Goal: Task Accomplishment & Management: Manage account settings

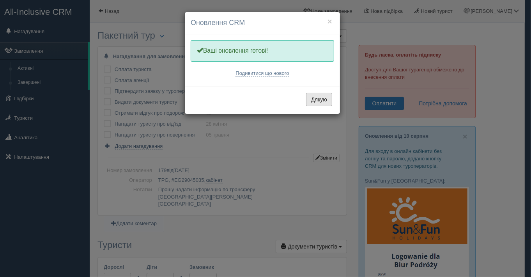
click at [315, 98] on button "Дякую" at bounding box center [319, 99] width 26 height 13
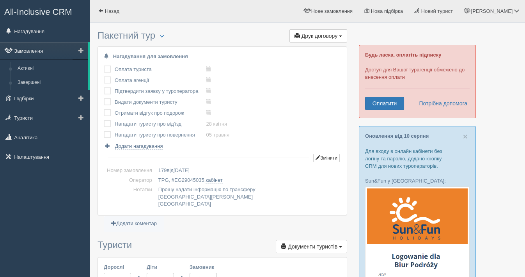
click at [34, 50] on link "Замовлення" at bounding box center [44, 50] width 88 height 17
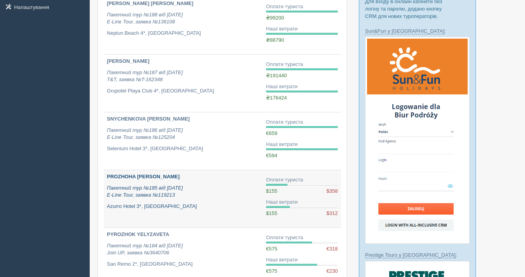
scroll to position [130, 0]
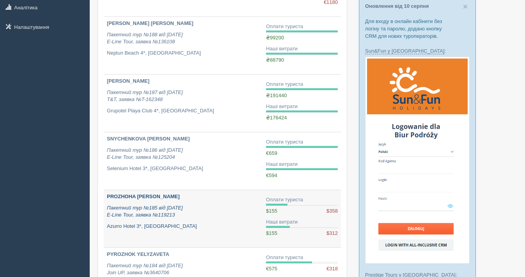
click at [134, 193] on b "PROZHOHA TETIANA" at bounding box center [143, 196] width 73 height 6
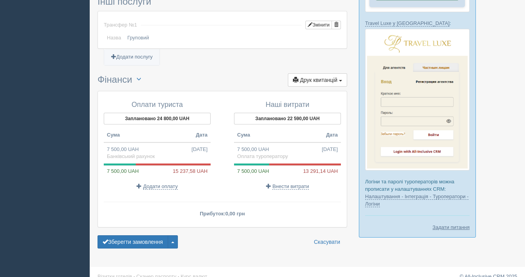
scroll to position [568, 0]
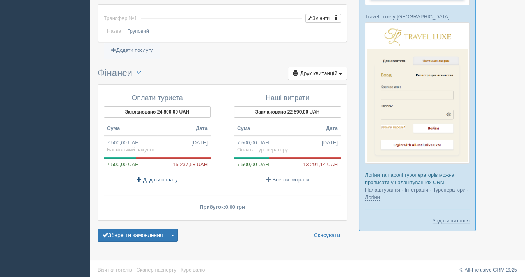
click at [156, 177] on span "Додати оплату" at bounding box center [160, 180] width 35 height 6
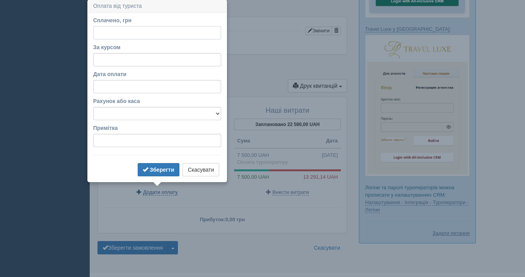
scroll to position [554, 0]
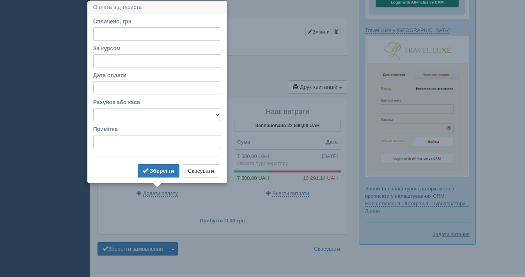
click at [112, 90] on input "Дата оплати" at bounding box center [157, 87] width 128 height 13
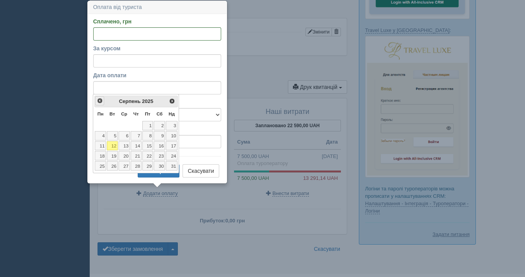
click at [99, 96] on link "<Попер" at bounding box center [99, 100] width 9 height 9
click at [105, 155] on link "21" at bounding box center [100, 155] width 11 height 9
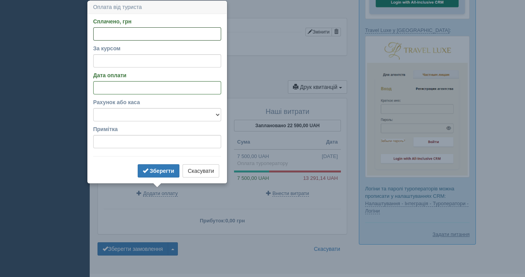
click at [103, 33] on input "Сплачено, грн" at bounding box center [157, 33] width 128 height 13
type input "17881"
click at [162, 168] on b "Зберегти" at bounding box center [162, 171] width 25 height 6
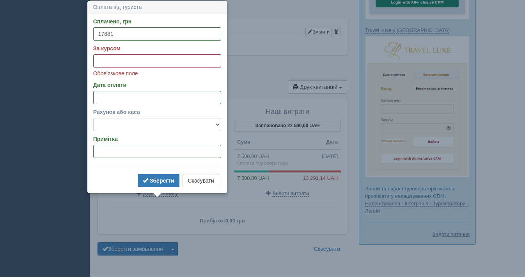
click at [108, 57] on input "За курсом" at bounding box center [157, 60] width 128 height 13
type input "49.1"
click at [126, 125] on select "Банківський рахунок Готівкова каса" at bounding box center [157, 124] width 128 height 13
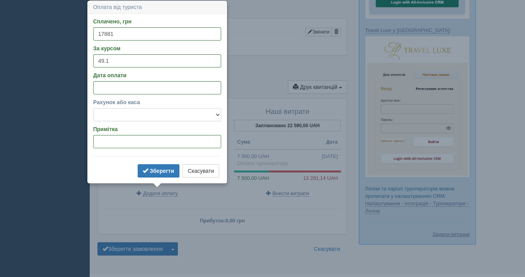
select select "613"
click at [93, 108] on select "Банківський рахунок Готівкова каса" at bounding box center [157, 114] width 128 height 13
drag, startPoint x: 126, startPoint y: 125, endPoint x: 129, endPoint y: 138, distance: 13.2
click at [129, 137] on input "Примітка" at bounding box center [157, 141] width 128 height 13
click at [157, 173] on button "Зберегти" at bounding box center [159, 170] width 42 height 13
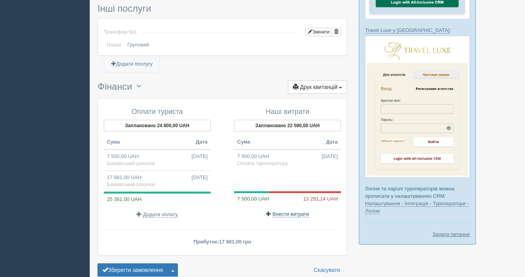
click at [283, 211] on span "Внести витрати" at bounding box center [290, 214] width 37 height 6
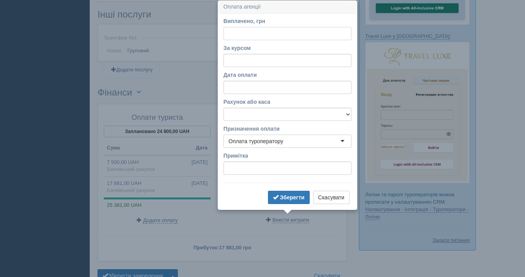
scroll to position [548, 0]
click at [239, 88] on input "Дата оплати" at bounding box center [287, 87] width 128 height 13
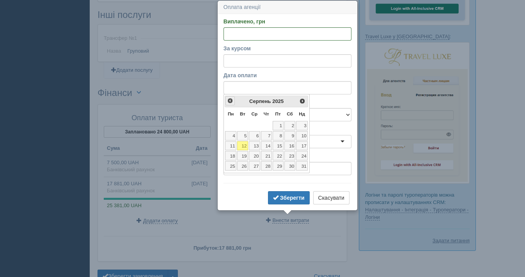
click at [228, 99] on span "<Попер" at bounding box center [230, 100] width 6 height 6
click at [235, 155] on link "21" at bounding box center [230, 155] width 11 height 9
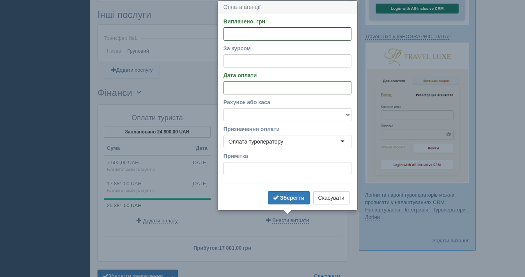
click at [232, 32] on input "Виплачено, грн" at bounding box center [287, 33] width 128 height 13
type input "15598"
click at [241, 55] on input "За курсом" at bounding box center [287, 60] width 128 height 13
type input "49.1"
click at [281, 195] on b "Зберегти" at bounding box center [292, 198] width 25 height 6
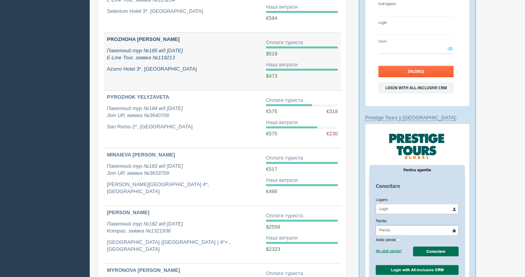
scroll to position [303, 0]
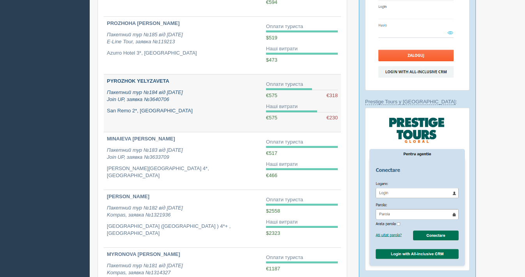
click at [179, 102] on div "PYROZHOK YELYZAVETA Пакетний тур №184 від 06.05.2025 Join UP, заявка №3640706 S…" at bounding box center [183, 96] width 153 height 37
